Goal: Check status

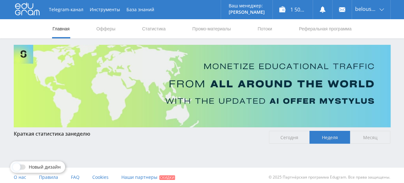
click at [158, 33] on link "Статистика" at bounding box center [154, 28] width 25 height 19
